Goal: Task Accomplishment & Management: Complete application form

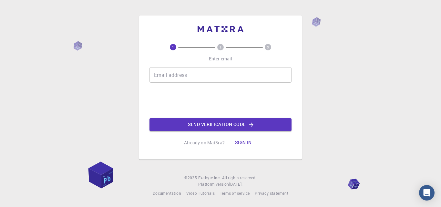
click at [244, 142] on button "Sign in" at bounding box center [243, 142] width 27 height 13
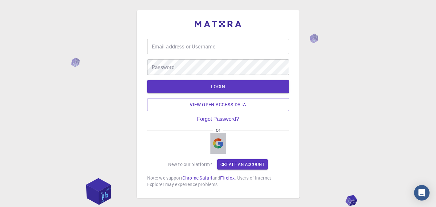
click at [218, 141] on img "button" at bounding box center [218, 143] width 10 height 10
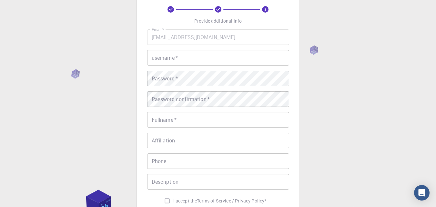
scroll to position [25, 0]
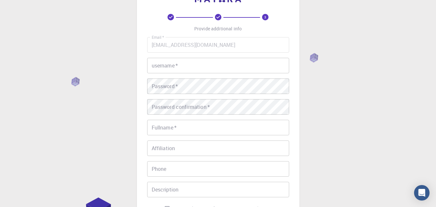
click at [201, 62] on input "username   *" at bounding box center [218, 66] width 142 height 16
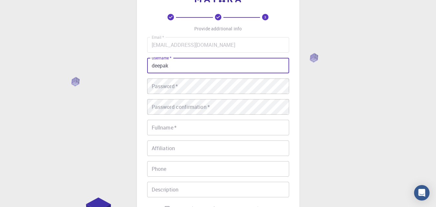
type input "deepak"
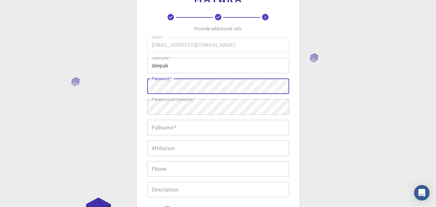
click at [75, 80] on div "3 Provide additional info Email   * [EMAIL_ADDRESS][DOMAIN_NAME] Email   * user…" at bounding box center [218, 139] width 436 height 329
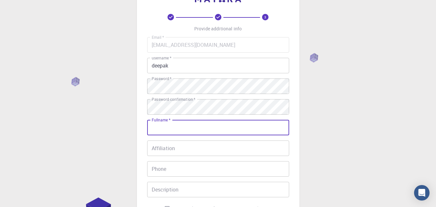
click at [202, 133] on input "Fullname   *" at bounding box center [218, 128] width 142 height 16
type input "deepak S"
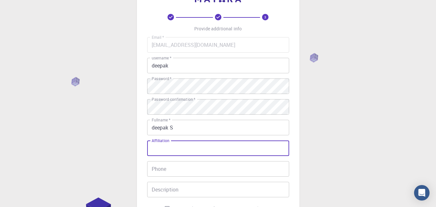
click at [198, 149] on input "Affiliation" at bounding box center [218, 148] width 142 height 16
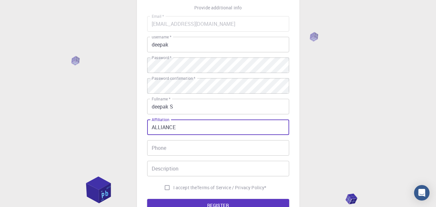
scroll to position [57, 0]
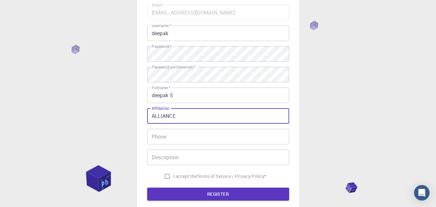
type input "ALLIANCE"
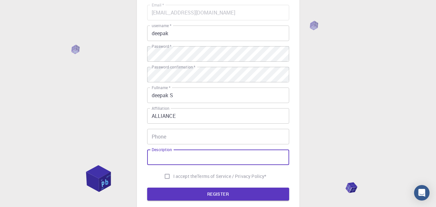
click at [174, 161] on input "Description" at bounding box center [218, 158] width 142 height 16
type input "DDD"
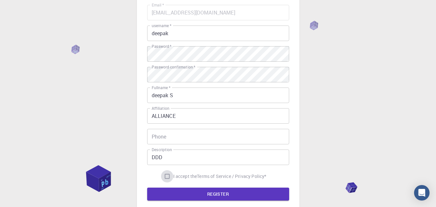
click at [169, 175] on input "I accept the Terms of Service / Privacy Policy *" at bounding box center [167, 176] width 12 height 12
checkbox input "true"
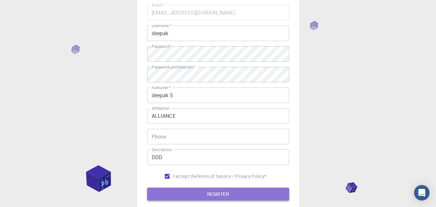
click at [200, 194] on button "REGISTER" at bounding box center [218, 194] width 142 height 13
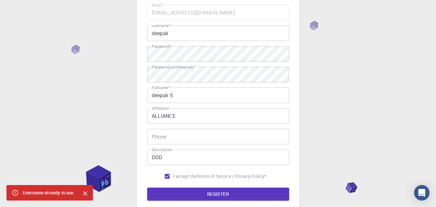
scroll to position [0, 0]
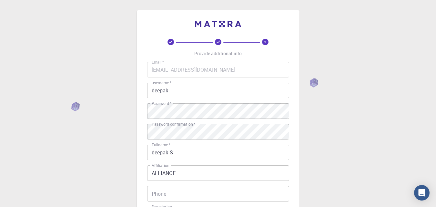
click at [176, 90] on input "deepak" at bounding box center [218, 91] width 142 height 16
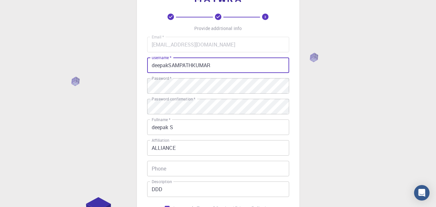
scroll to position [65, 0]
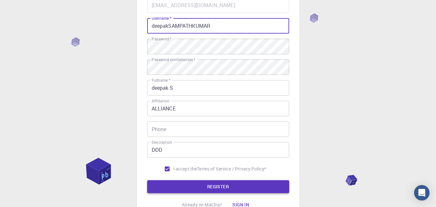
click at [218, 185] on button "REGISTER" at bounding box center [218, 186] width 142 height 13
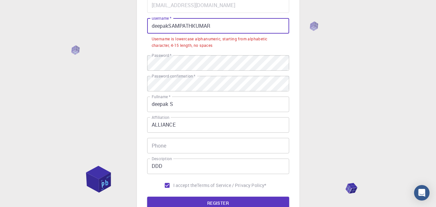
drag, startPoint x: 219, startPoint y: 25, endPoint x: 56, endPoint y: 44, distance: 163.9
click at [56, 44] on div "3 Provide additional info Email   * [EMAIL_ADDRESS][DOMAIN_NAME] Email   * user…" at bounding box center [218, 107] width 436 height 345
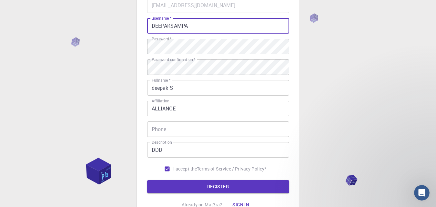
scroll to position [0, 0]
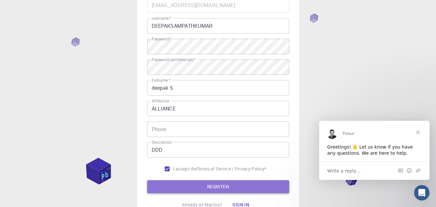
click at [198, 184] on button "REGISTER" at bounding box center [218, 186] width 142 height 13
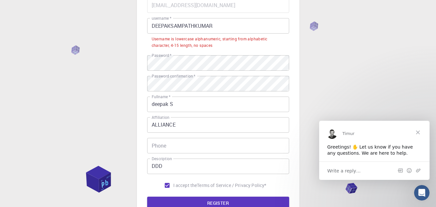
scroll to position [32, 0]
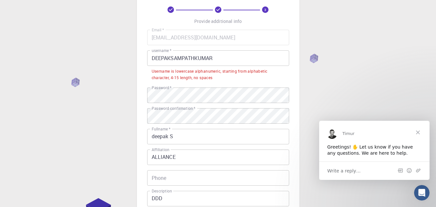
click at [216, 55] on input "DEEPAKSAMPATHKUMAR" at bounding box center [218, 58] width 142 height 16
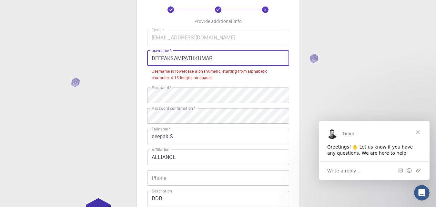
drag, startPoint x: 239, startPoint y: 56, endPoint x: 119, endPoint y: 61, distance: 120.2
click at [119, 61] on div "3 Provide additional info Email   * [EMAIL_ADDRESS][DOMAIN_NAME] Email   * user…" at bounding box center [218, 140] width 436 height 345
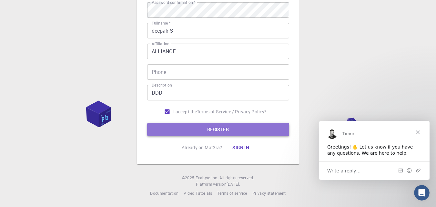
click at [189, 128] on button "REGISTER" at bounding box center [218, 129] width 142 height 13
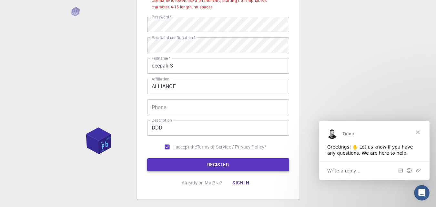
scroll to position [41, 0]
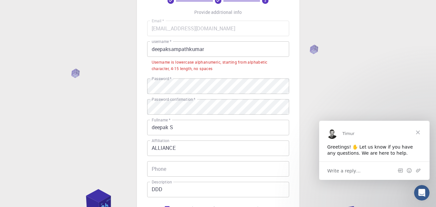
click at [210, 52] on input "deepaksampathkumar" at bounding box center [218, 49] width 142 height 16
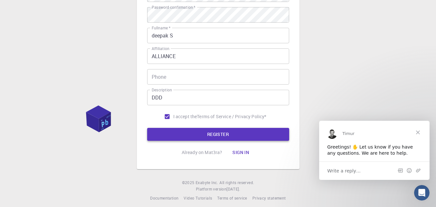
scroll to position [122, 0]
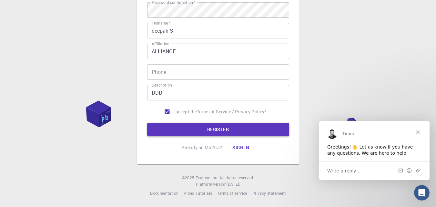
type input "deepaks"
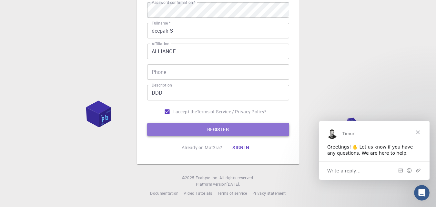
click at [224, 125] on button "REGISTER" at bounding box center [218, 129] width 142 height 13
